Goal: Information Seeking & Learning: Learn about a topic

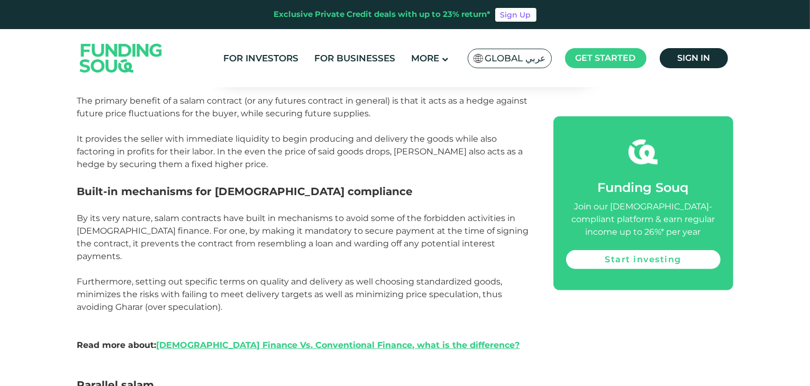
scroll to position [910, 0]
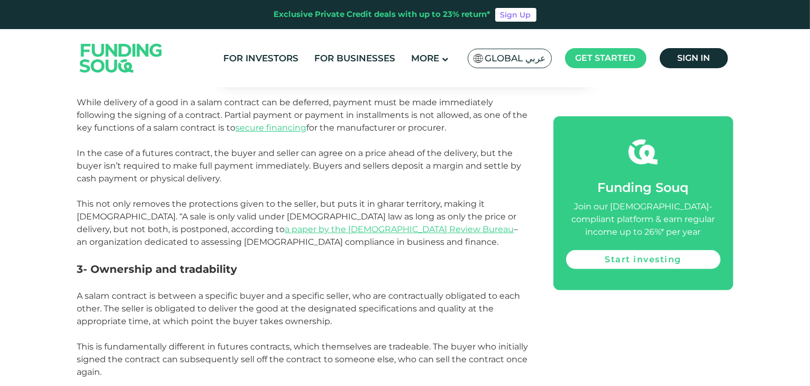
scroll to position [995, 0]
